Goal: Information Seeking & Learning: Check status

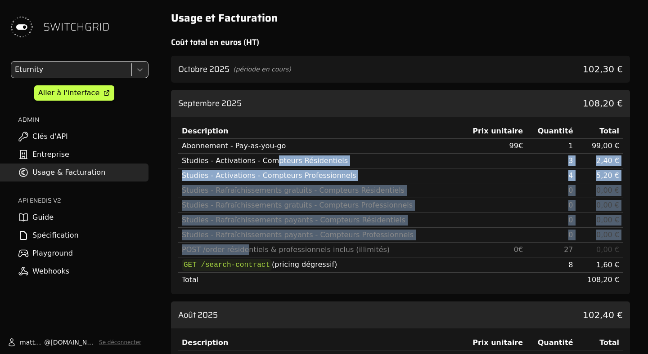
drag, startPoint x: 243, startPoint y: 253, endPoint x: 267, endPoint y: 161, distance: 95.1
click at [267, 161] on tbody "Abonnement - Pay-as-you-go 99 € 1 99,00 € Studies - Activations - Compteurs Rés…" at bounding box center [400, 213] width 444 height 149
click at [267, 161] on div "Studies - Activations - Compteurs Résidentiels" at bounding box center [318, 161] width 273 height 11
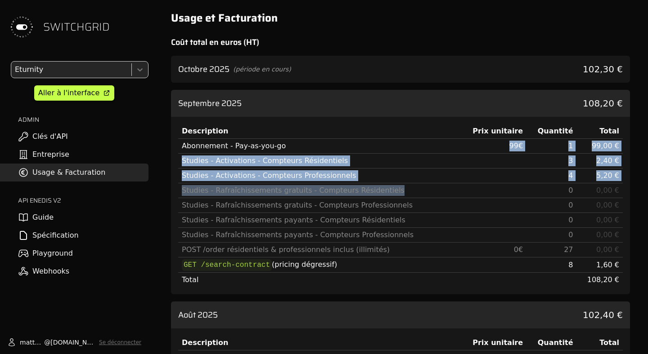
drag, startPoint x: 251, startPoint y: 153, endPoint x: 251, endPoint y: 197, distance: 43.6
click at [251, 197] on tbody "Abonnement - Pay-as-you-go 99 € 1 99,00 € Studies - Activations - Compteurs Rés…" at bounding box center [400, 213] width 444 height 149
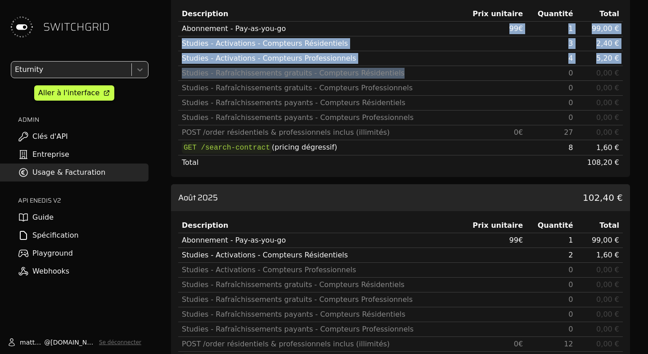
scroll to position [97, 0]
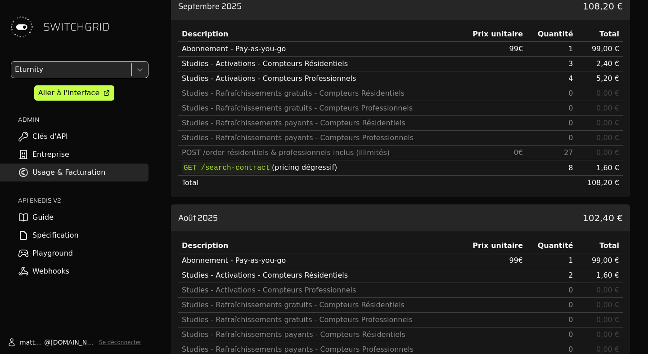
click at [89, 72] on div at bounding box center [70, 69] width 115 height 13
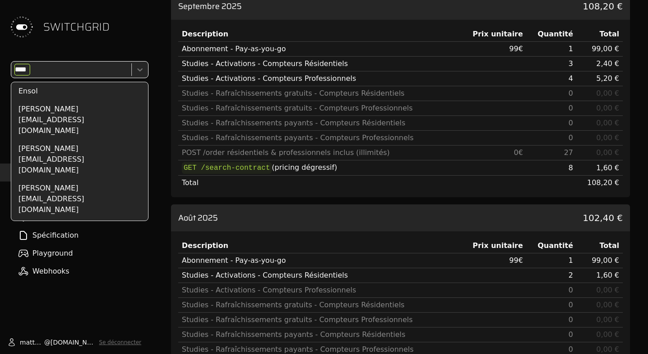
scroll to position [0, 0]
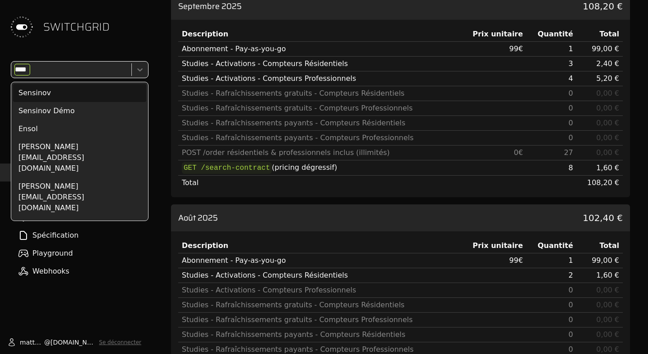
type input "*****"
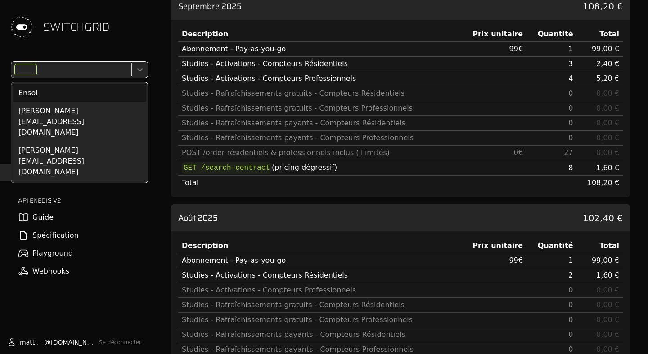
scroll to position [451, 0]
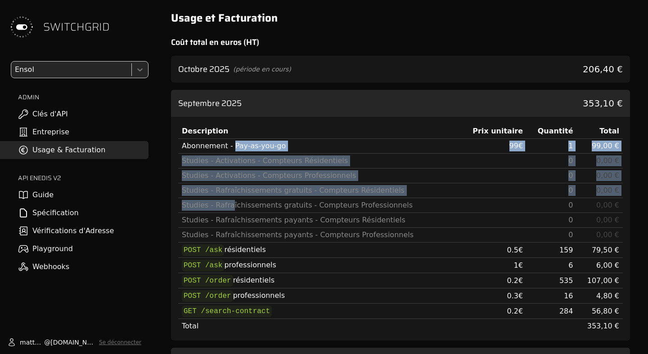
drag, startPoint x: 230, startPoint y: 149, endPoint x: 229, endPoint y: 207, distance: 58.0
click at [229, 207] on tbody "Abonnement - Pay-as-you-go 99 € 1 99,00 € Studies - Activations - Compteurs Rés…" at bounding box center [400, 236] width 444 height 195
click at [229, 207] on div "Studies - Rafraîchissements gratuits - Compteurs Professionnels" at bounding box center [318, 205] width 273 height 11
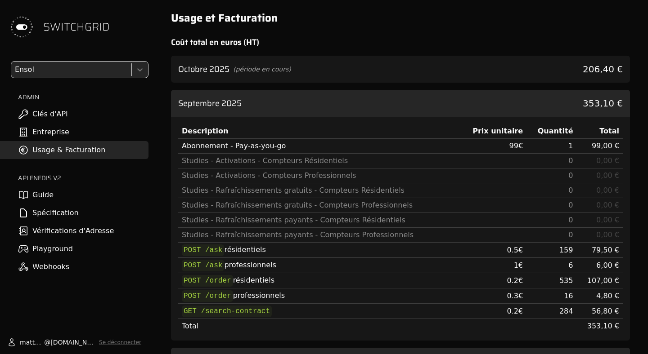
click at [41, 73] on div at bounding box center [70, 69] width 115 height 13
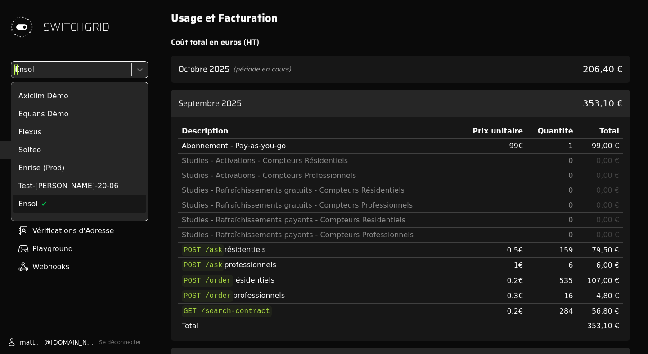
scroll to position [51, 0]
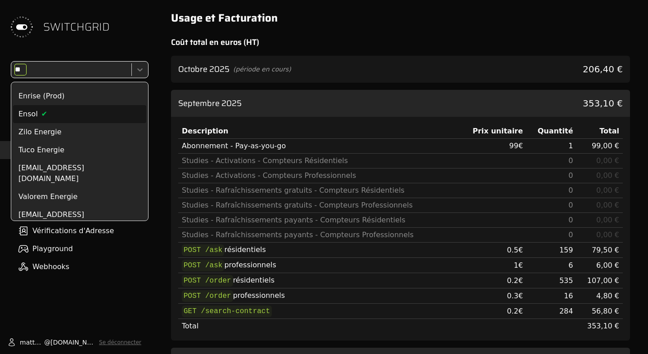
type input "***"
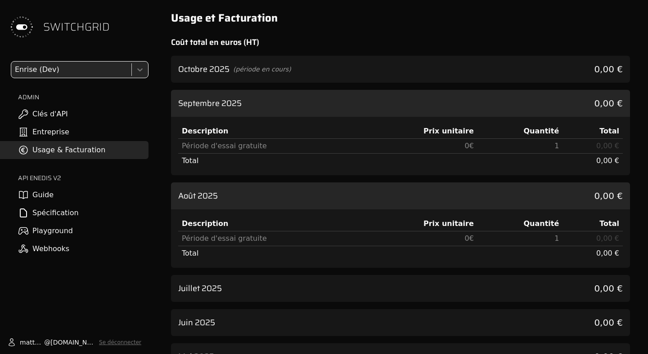
click at [62, 69] on div at bounding box center [70, 69] width 115 height 13
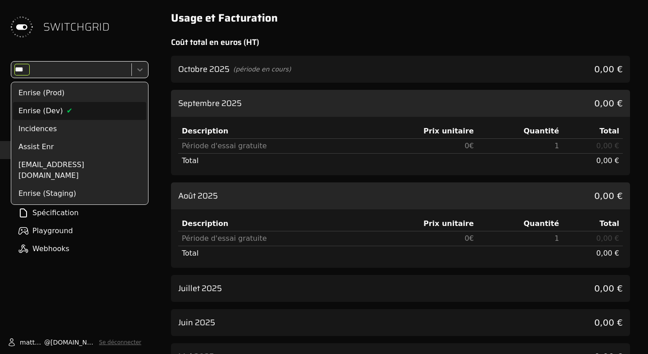
type input "****"
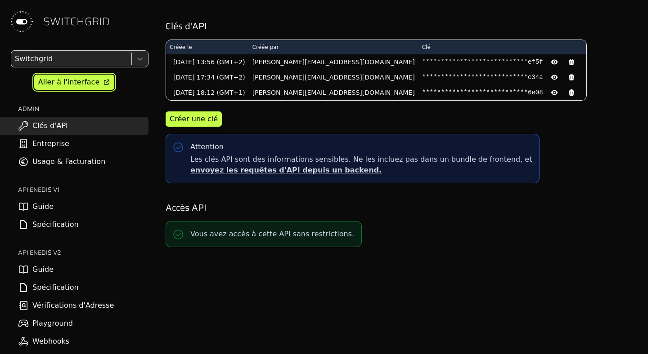
click at [67, 86] on div "Aller à l'interface" at bounding box center [68, 82] width 61 height 11
click at [45, 277] on link "Guide" at bounding box center [74, 270] width 148 height 18
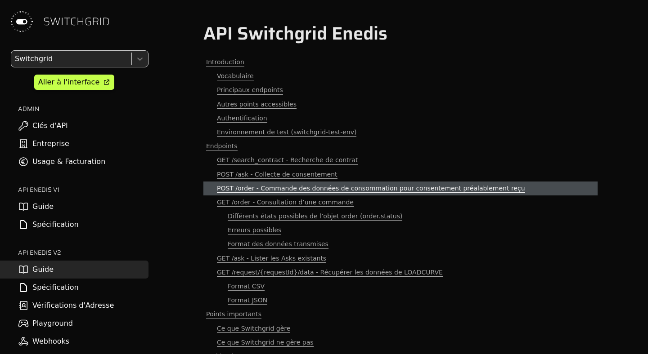
click at [311, 183] on link "POST /order - Commande des données de consommation pour consentement préalablem…" at bounding box center [400, 189] width 394 height 14
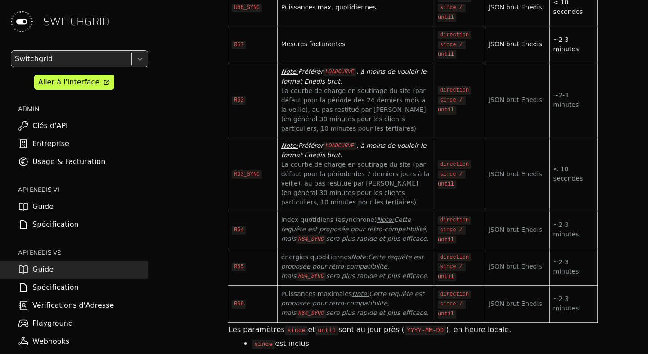
scroll to position [3516, 0]
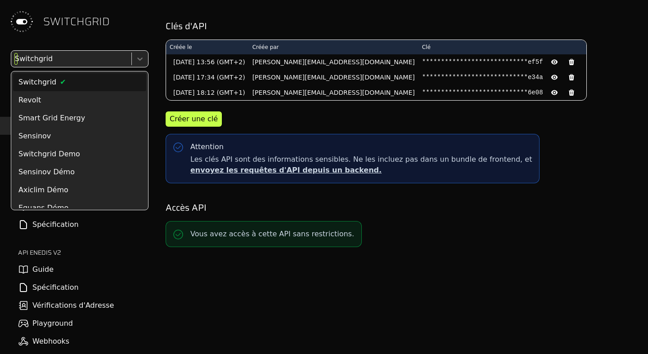
click at [70, 59] on div at bounding box center [70, 59] width 115 height 13
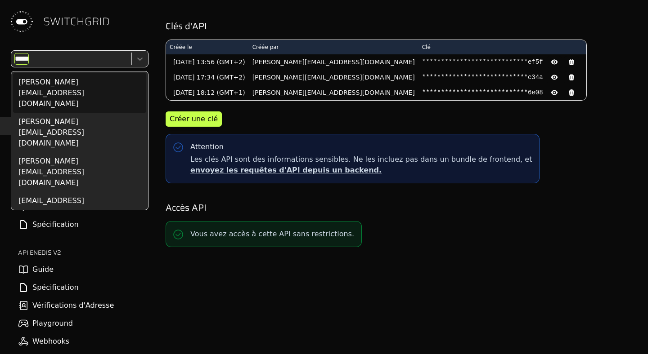
type input "******"
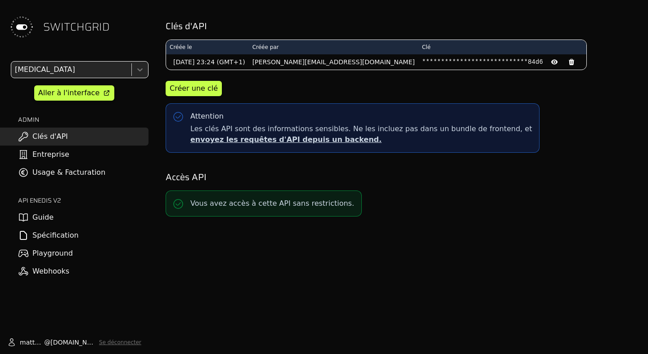
click at [68, 168] on link "Usage & Facturation" at bounding box center [74, 173] width 148 height 18
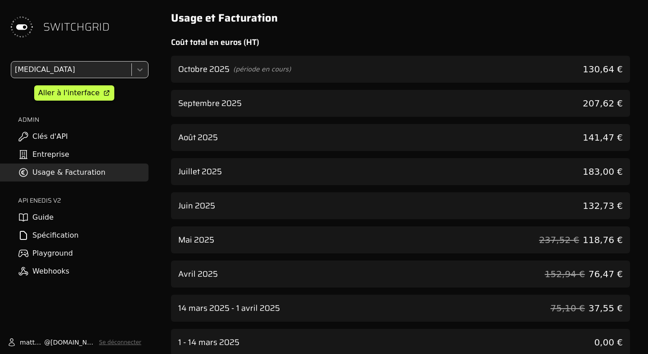
click at [206, 99] on h3 "Septembre 2025" at bounding box center [209, 103] width 63 height 13
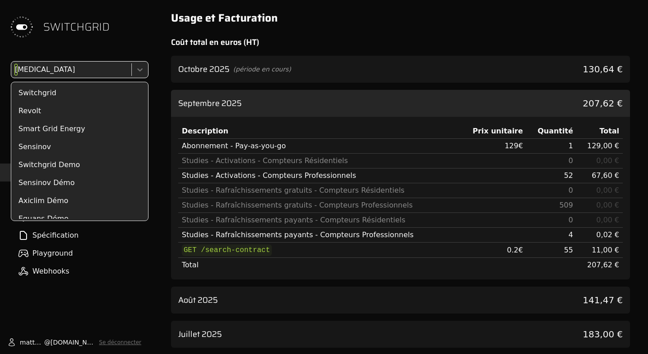
click at [77, 67] on div at bounding box center [70, 69] width 115 height 13
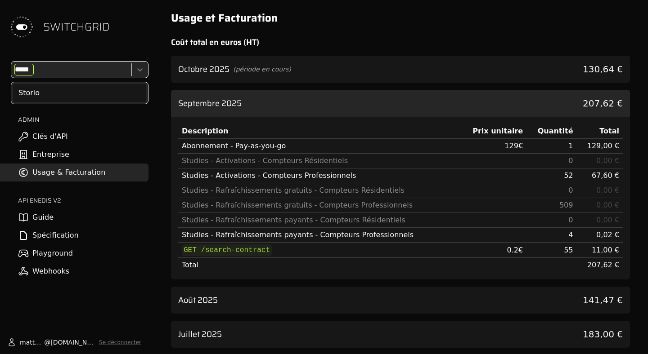
type input "******"
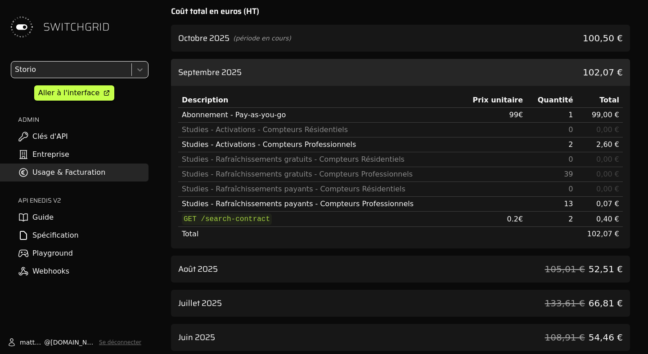
scroll to position [34, 0]
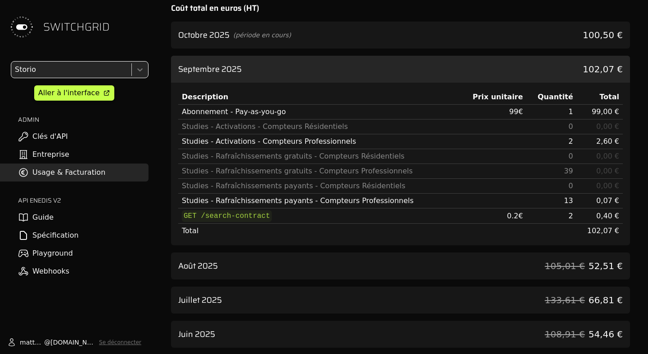
click at [200, 267] on h3 "Août 2025" at bounding box center [198, 266] width 40 height 13
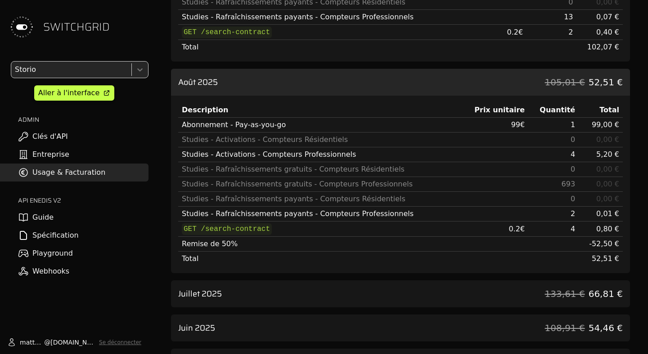
scroll to position [223, 0]
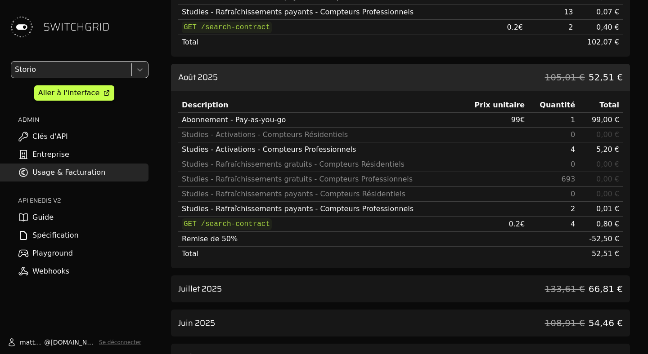
click at [200, 266] on div "Description Prix unitaire Quantité Total Abonnement - Pay-as-you-go 99 € 1 99,0…" at bounding box center [400, 180] width 459 height 178
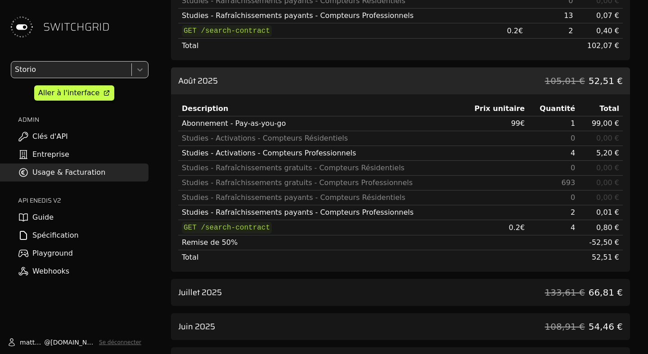
click at [191, 295] on h3 "Juillet 2025" at bounding box center [200, 292] width 44 height 13
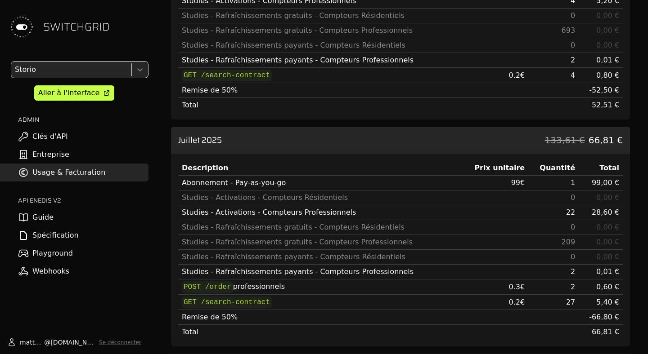
scroll to position [370, 0]
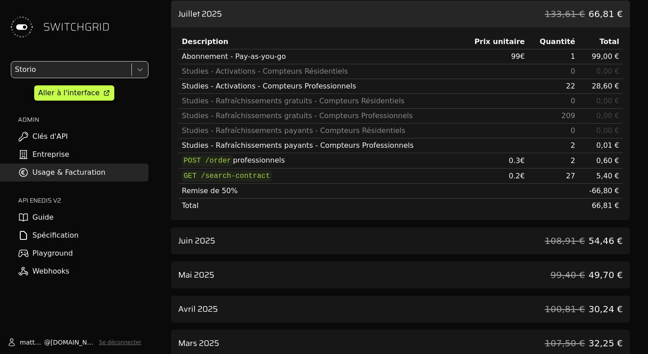
click at [232, 239] on div "Juin 2025 108,91 € 54,46 €" at bounding box center [400, 241] width 459 height 27
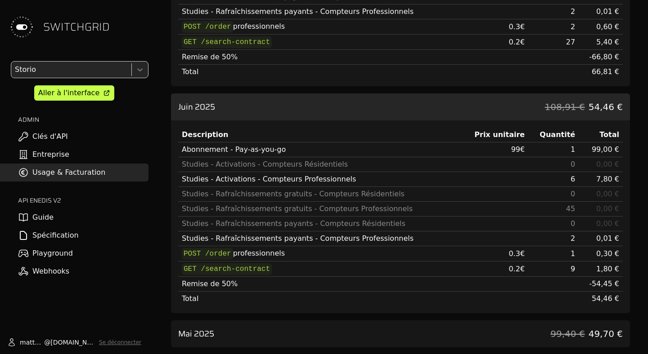
scroll to position [634, 0]
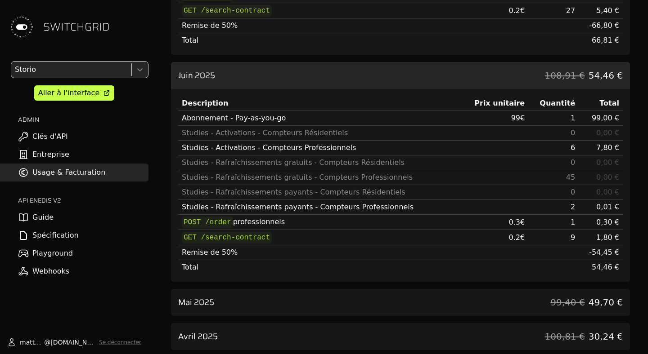
click at [212, 301] on h3 "Mai 2025" at bounding box center [196, 302] width 36 height 13
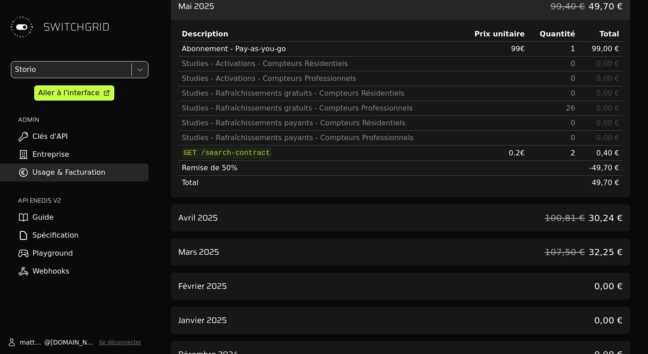
scroll to position [965, 0]
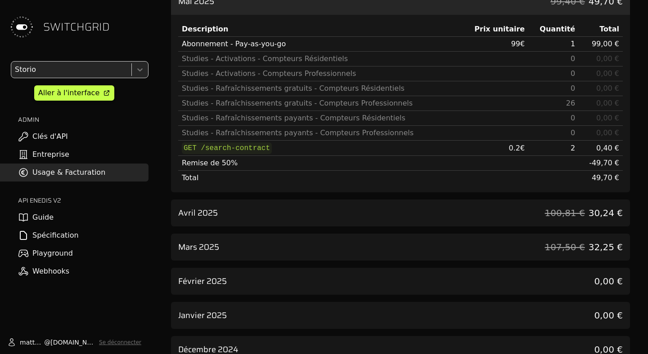
click at [294, 221] on div "Avril 2025 100,81 € 30,24 €" at bounding box center [400, 213] width 459 height 27
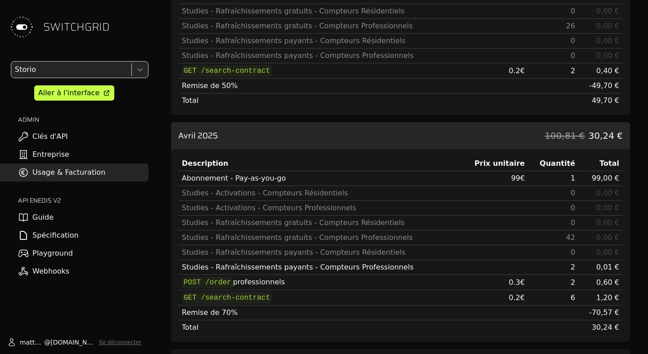
scroll to position [1042, 0]
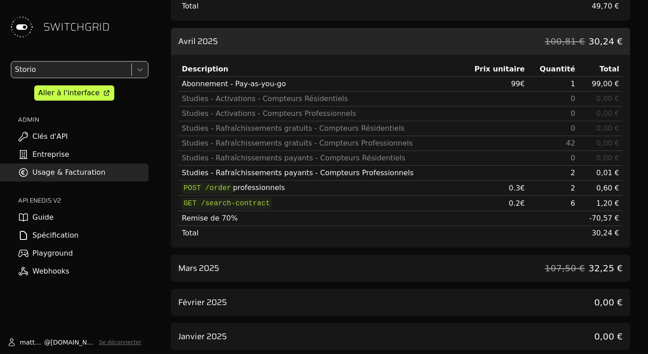
click at [251, 260] on div "Mars 2025 107,50 € 32,25 €" at bounding box center [400, 268] width 459 height 27
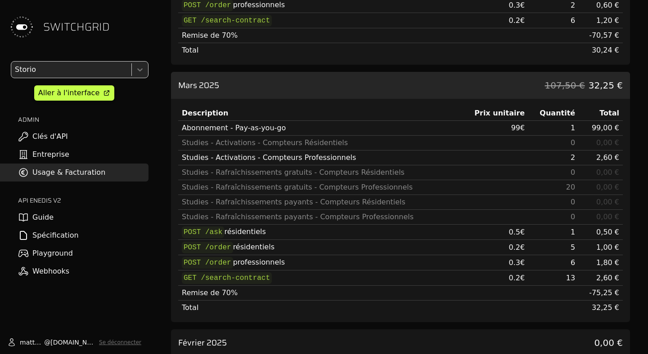
scroll to position [1319, 0]
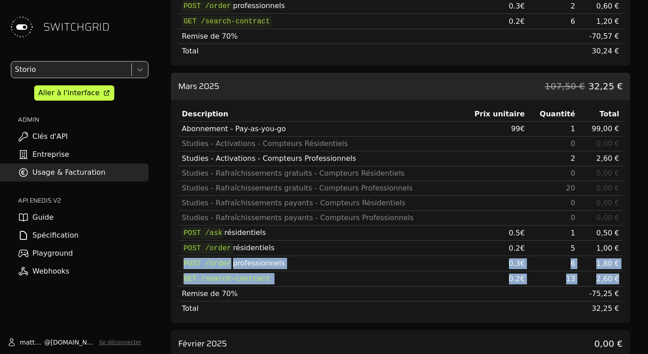
drag, startPoint x: 621, startPoint y: 250, endPoint x: 618, endPoint y: 275, distance: 25.8
click at [618, 275] on tbody "Abonnement - Pay-as-you-go 99 € 1 99,00 € Studies - Activations - Compteurs Rés…" at bounding box center [400, 219] width 444 height 195
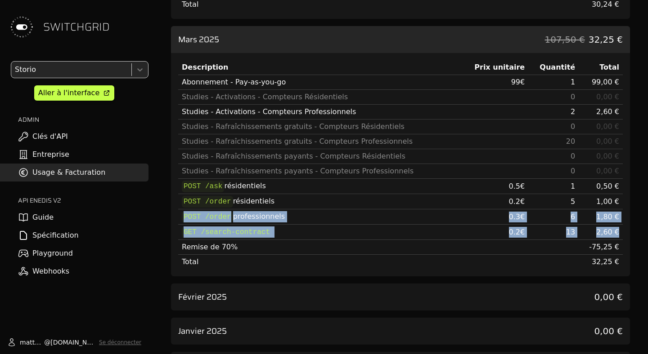
scroll to position [1363, 0]
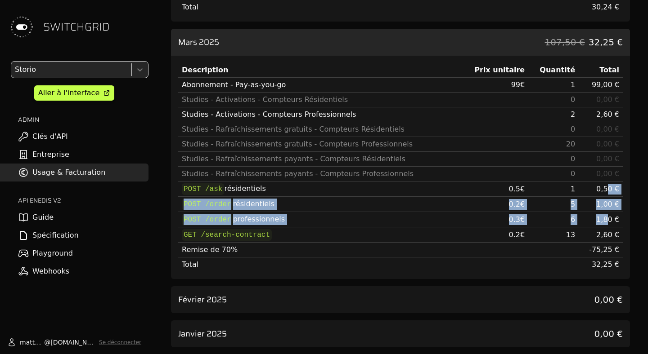
drag, startPoint x: 610, startPoint y: 185, endPoint x: 609, endPoint y: 221, distance: 36.0
click at [609, 221] on tbody "Abonnement - Pay-as-you-go 99 € 1 99,00 € Studies - Activations - Compteurs Rés…" at bounding box center [400, 175] width 444 height 195
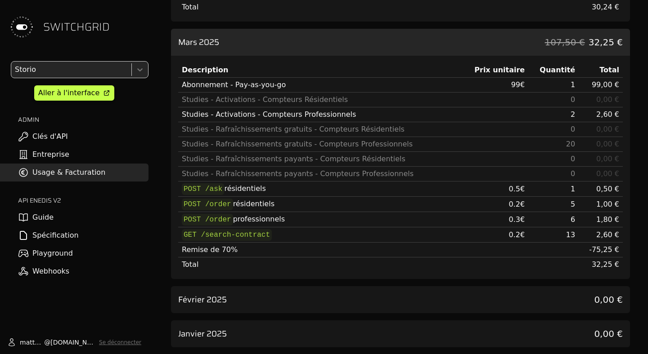
click at [595, 237] on td "2,60 €" at bounding box center [600, 235] width 44 height 15
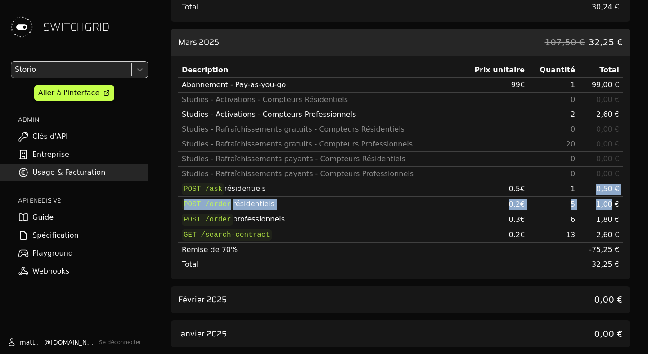
drag, startPoint x: 612, startPoint y: 203, endPoint x: 600, endPoint y: 192, distance: 16.2
click at [600, 192] on tbody "Abonnement - Pay-as-you-go 99 € 1 99,00 € Studies - Activations - Compteurs Rés…" at bounding box center [400, 175] width 444 height 195
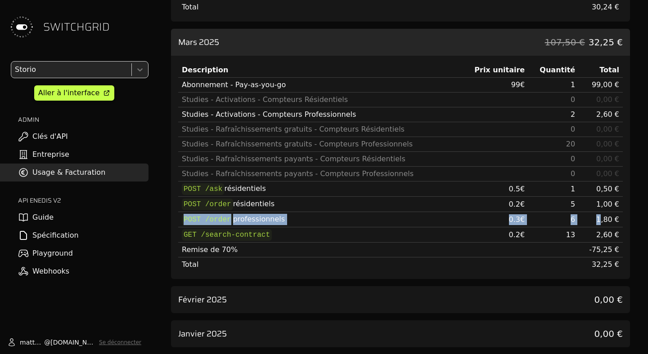
drag, startPoint x: 602, startPoint y: 209, endPoint x: 602, endPoint y: 221, distance: 11.7
click at [602, 221] on tbody "Abonnement - Pay-as-you-go 99 € 1 99,00 € Studies - Activations - Compteurs Rés…" at bounding box center [400, 175] width 444 height 195
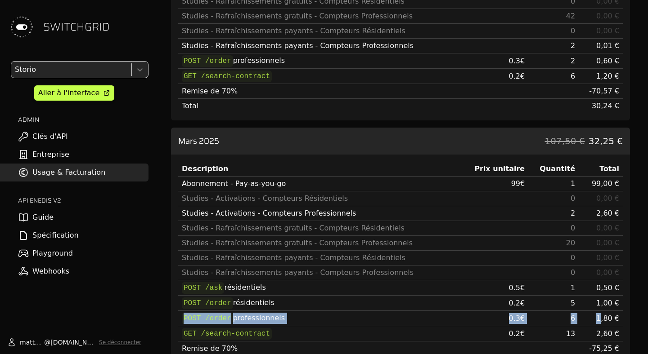
scroll to position [1264, 0]
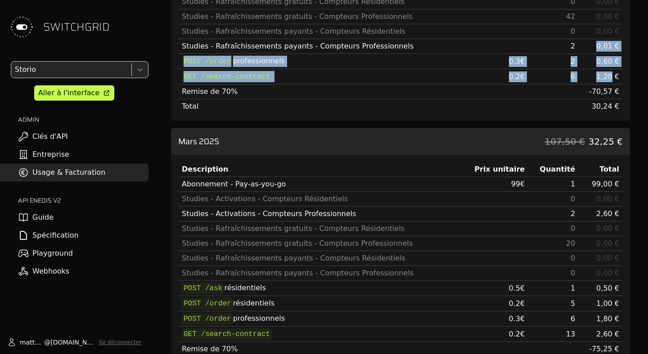
drag, startPoint x: 597, startPoint y: 42, endPoint x: 610, endPoint y: 79, distance: 39.7
click at [610, 79] on tbody "Abonnement - Pay-as-you-go 99 € 1 99,00 € Studies - Activations - Compteurs Rés…" at bounding box center [400, 32] width 444 height 164
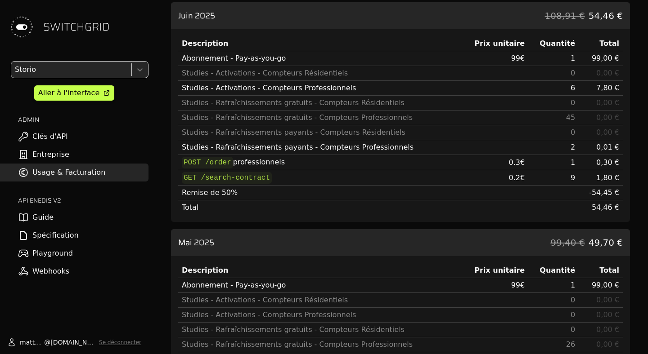
scroll to position [723, 0]
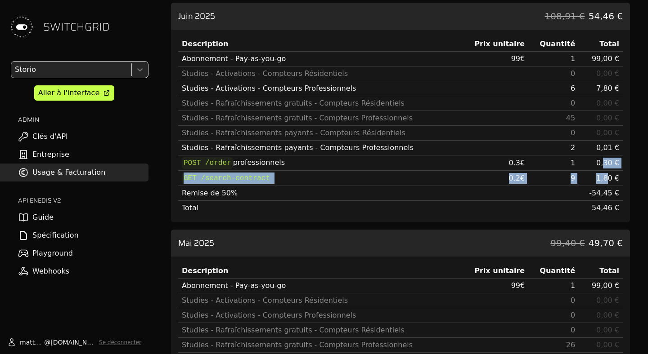
drag, startPoint x: 607, startPoint y: 173, endPoint x: 603, endPoint y: 163, distance: 10.9
click at [603, 163] on tbody "Abonnement - Pay-as-you-go 99 € 1 99,00 € Studies - Activations - Compteurs Rés…" at bounding box center [400, 134] width 444 height 164
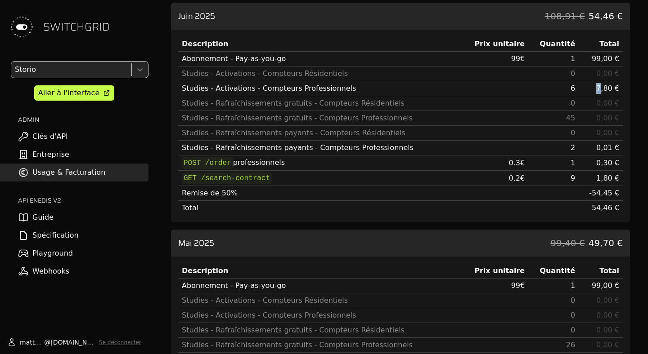
click at [598, 89] on td "7,80 €" at bounding box center [600, 88] width 44 height 15
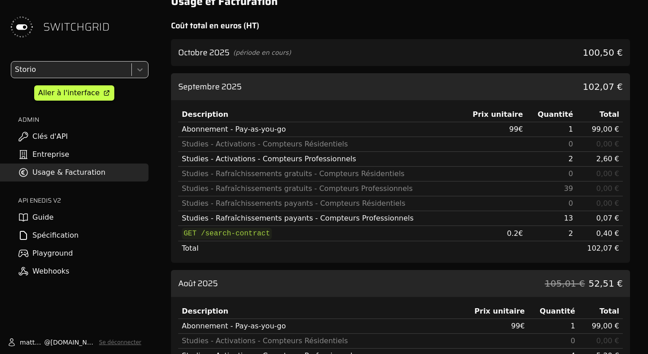
scroll to position [15, 0]
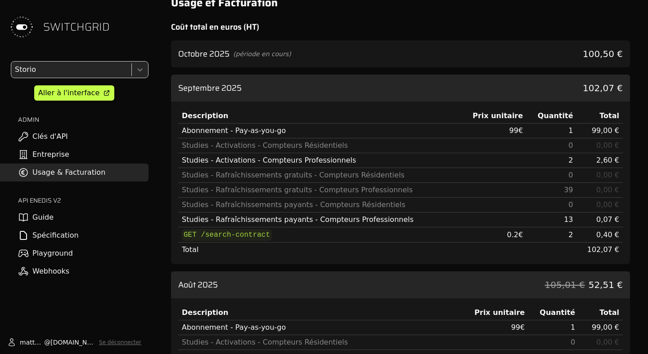
click at [362, 173] on div "Studies - Rafraîchissements gratuits - Compteurs Résidentiels" at bounding box center [318, 175] width 273 height 11
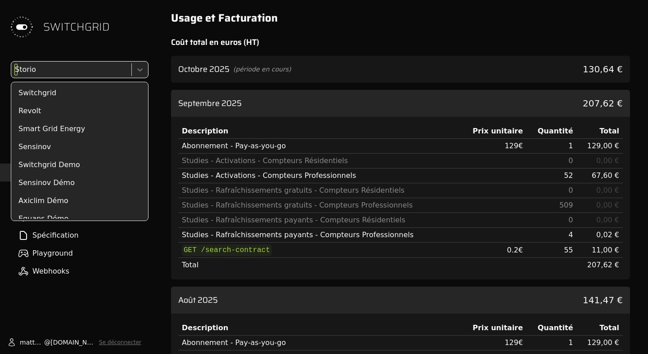
click at [78, 62] on div "Storio" at bounding box center [70, 70] width 118 height 16
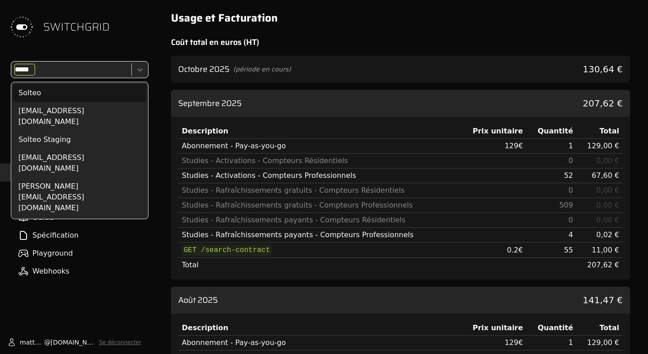
type input "******"
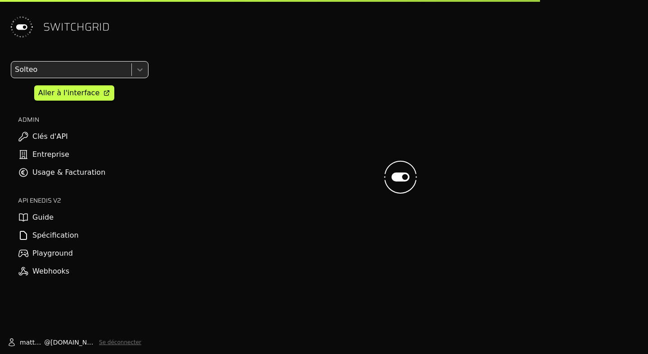
drag, startPoint x: 71, startPoint y: 69, endPoint x: 233, endPoint y: 131, distance: 173.5
click at [74, 71] on div at bounding box center [70, 69] width 115 height 13
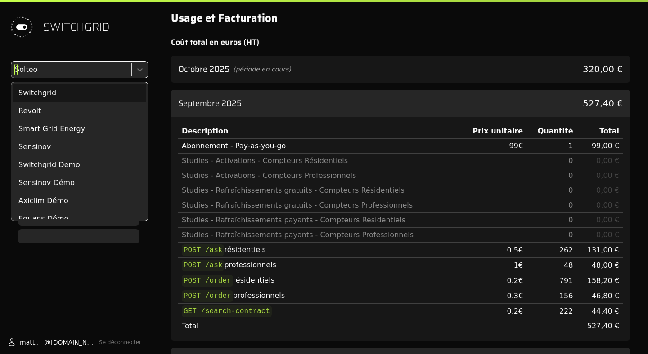
scroll to position [51, 0]
